Goal: Information Seeking & Learning: Learn about a topic

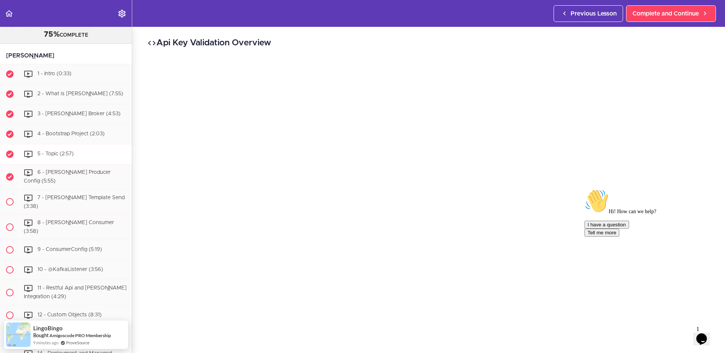
scroll to position [3611, 0]
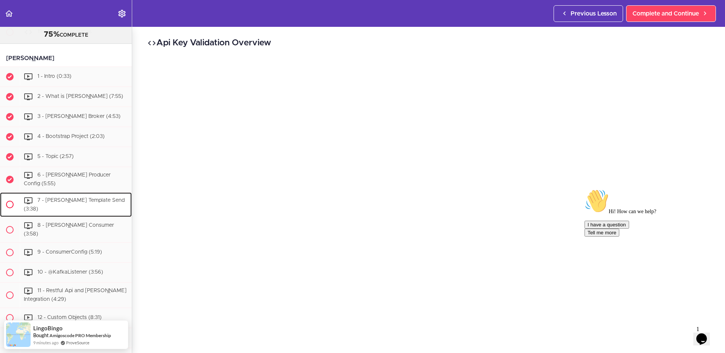
click at [61, 198] on span "7 - [PERSON_NAME] Template Send (3:38)" at bounding box center [74, 205] width 101 height 14
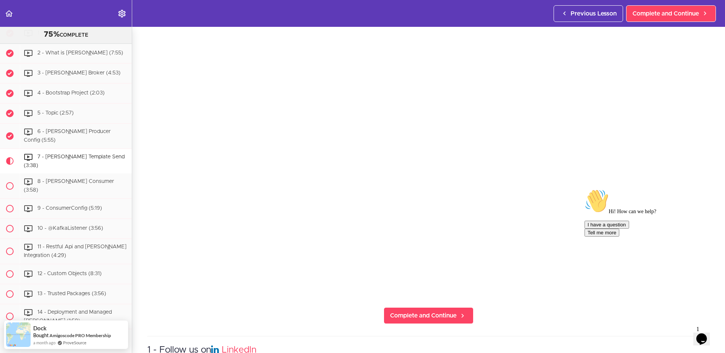
scroll to position [85, 0]
click at [701, 333] on icon "$i18n('chat', 'chat_widget')" at bounding box center [702, 338] width 11 height 11
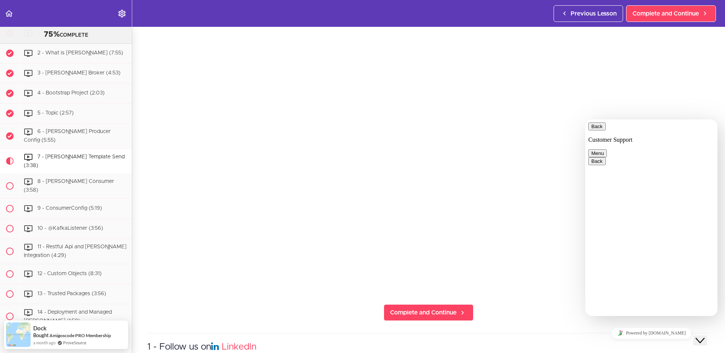
click at [507, 306] on section "Microservices and Distributed Systems 75% COMPLETE Getting Started 1 - Few Word…" at bounding box center [362, 190] width 725 height 326
click at [702, 336] on icon "Close Chat This icon closes the chat window." at bounding box center [700, 340] width 9 height 9
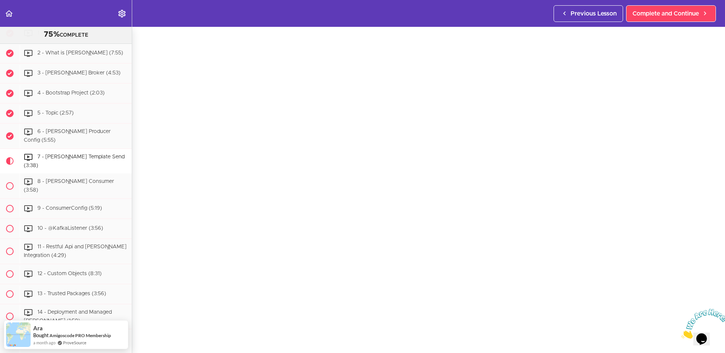
scroll to position [20, 0]
click at [681, 333] on icon "Close" at bounding box center [681, 336] width 0 height 6
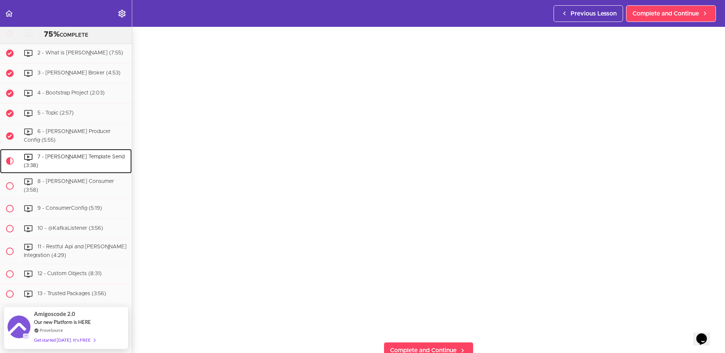
click at [57, 154] on span "7 - [PERSON_NAME] Template Send (3:38)" at bounding box center [74, 161] width 101 height 14
click at [66, 129] on span "6 - [PERSON_NAME] Producer Config (5:55)" at bounding box center [67, 136] width 87 height 14
click at [62, 149] on div "7 - [PERSON_NAME] Template Send (3:38)" at bounding box center [76, 161] width 112 height 25
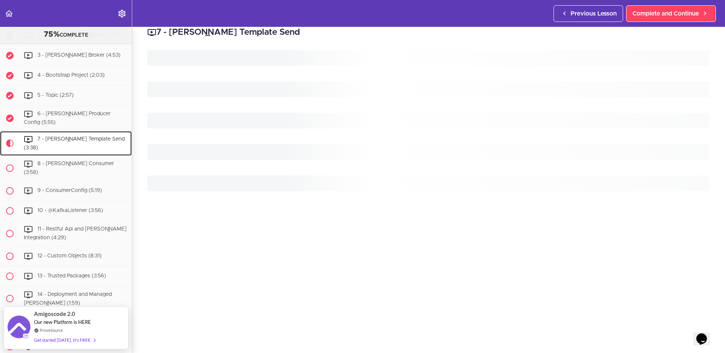
scroll to position [0, 0]
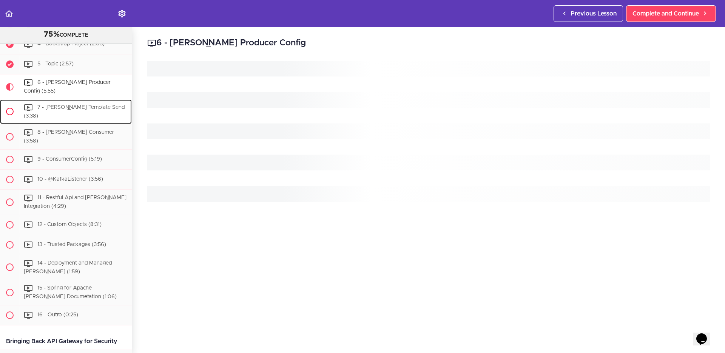
scroll to position [3703, 0]
click at [59, 106] on span "7 - [PERSON_NAME] Template Send (3:38)" at bounding box center [74, 113] width 101 height 14
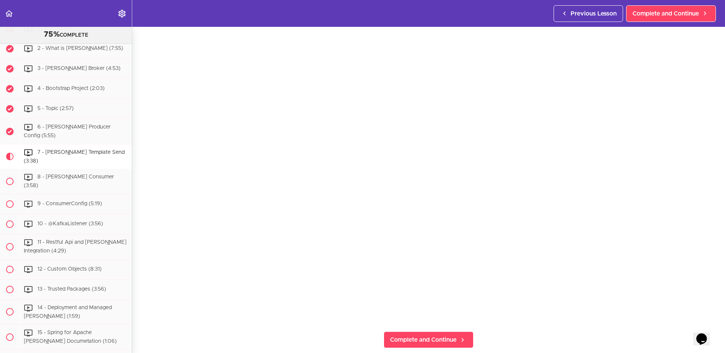
scroll to position [59, 0]
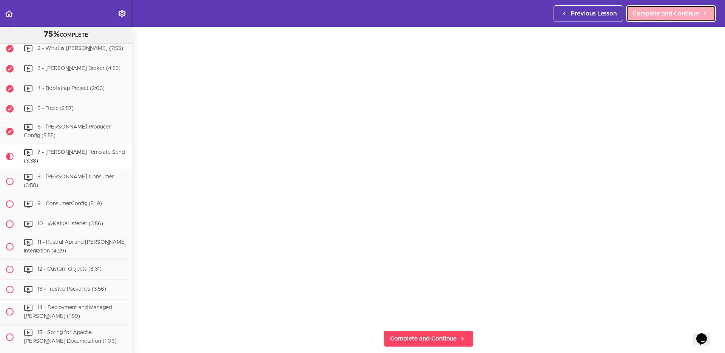
click at [637, 12] on span "Complete and Continue" at bounding box center [666, 13] width 66 height 9
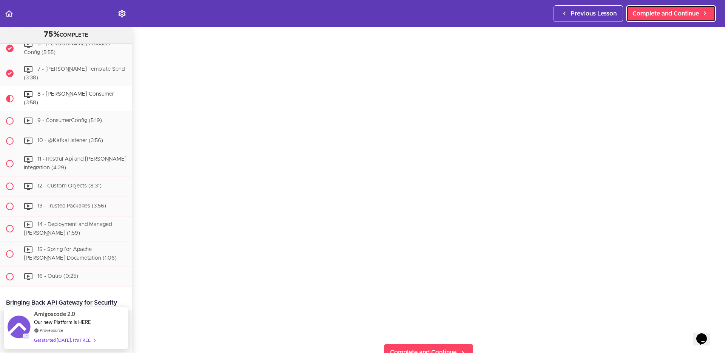
scroll to position [47, 0]
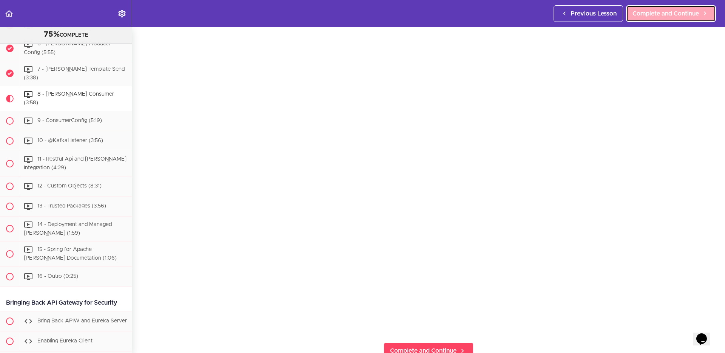
click at [649, 15] on span "Complete and Continue" at bounding box center [666, 13] width 66 height 9
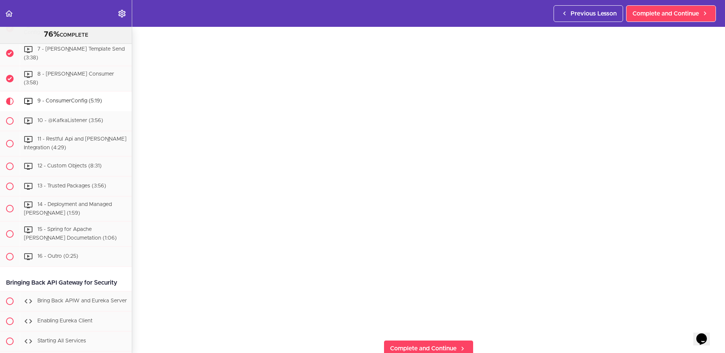
scroll to position [49, 0]
